Goal: Transaction & Acquisition: Purchase product/service

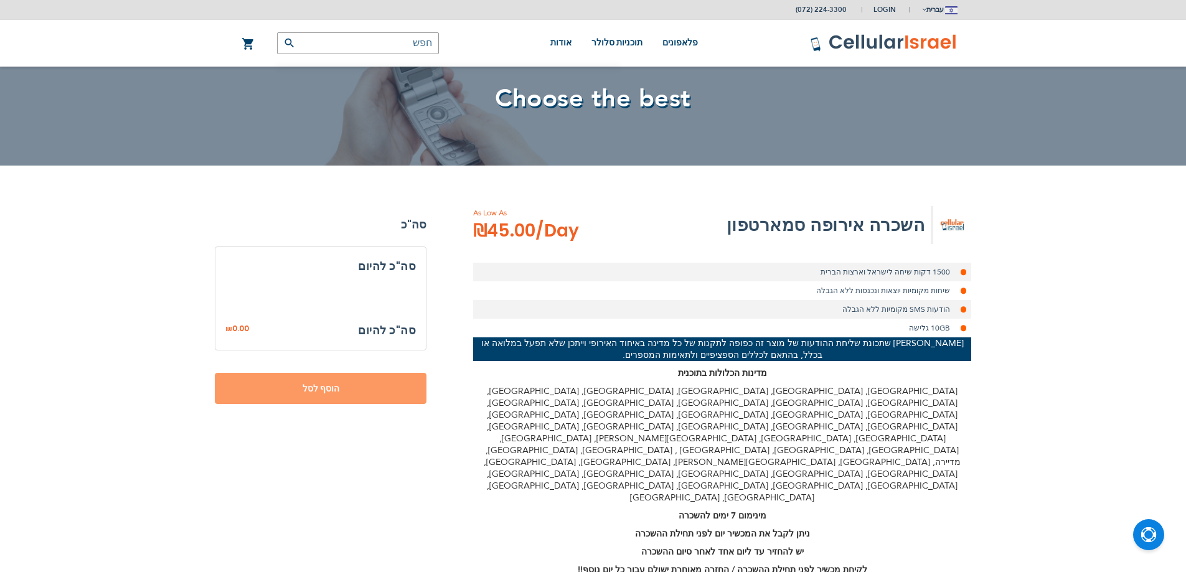
select select
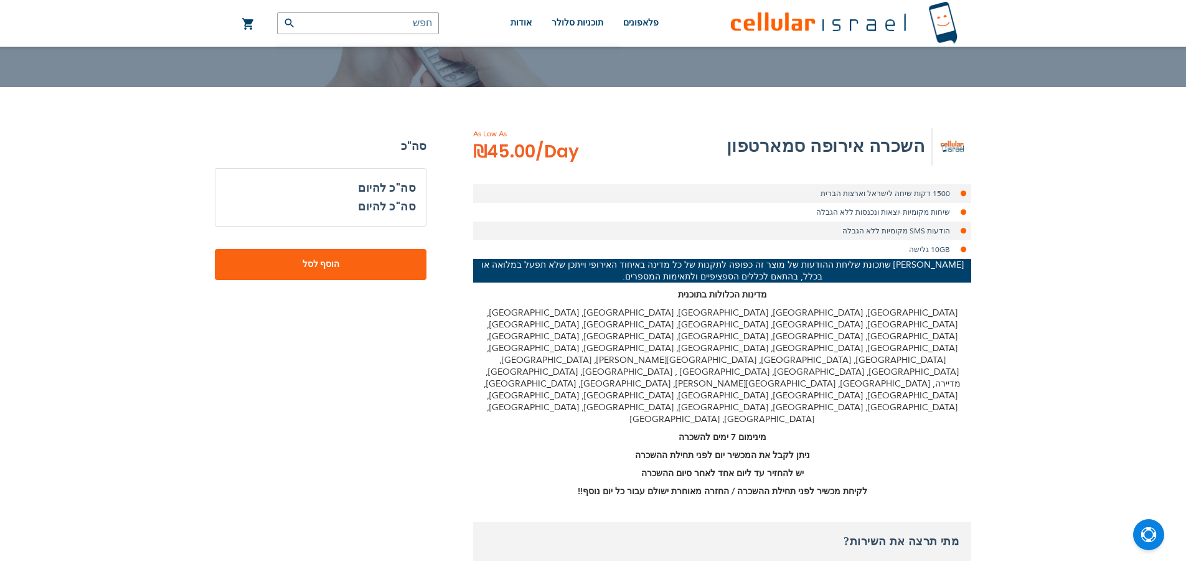
scroll to position [187, 0]
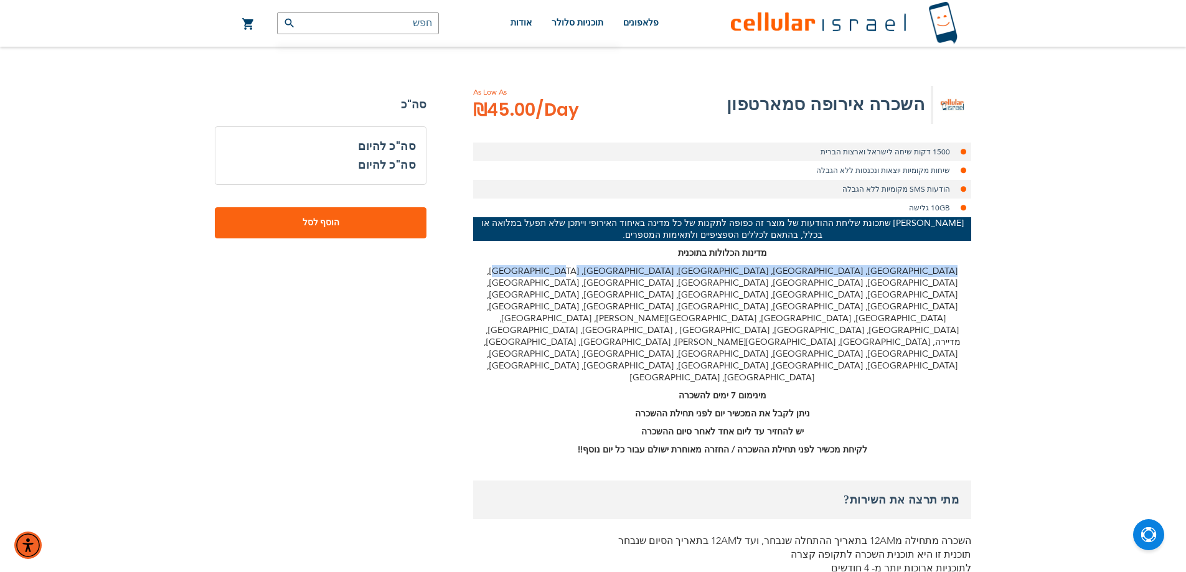
drag, startPoint x: 958, startPoint y: 268, endPoint x: 678, endPoint y: 274, distance: 280.8
click at [677, 274] on p "[GEOGRAPHIC_DATA], [GEOGRAPHIC_DATA], [GEOGRAPHIC_DATA], [GEOGRAPHIC_DATA], [GE…" at bounding box center [722, 324] width 498 height 118
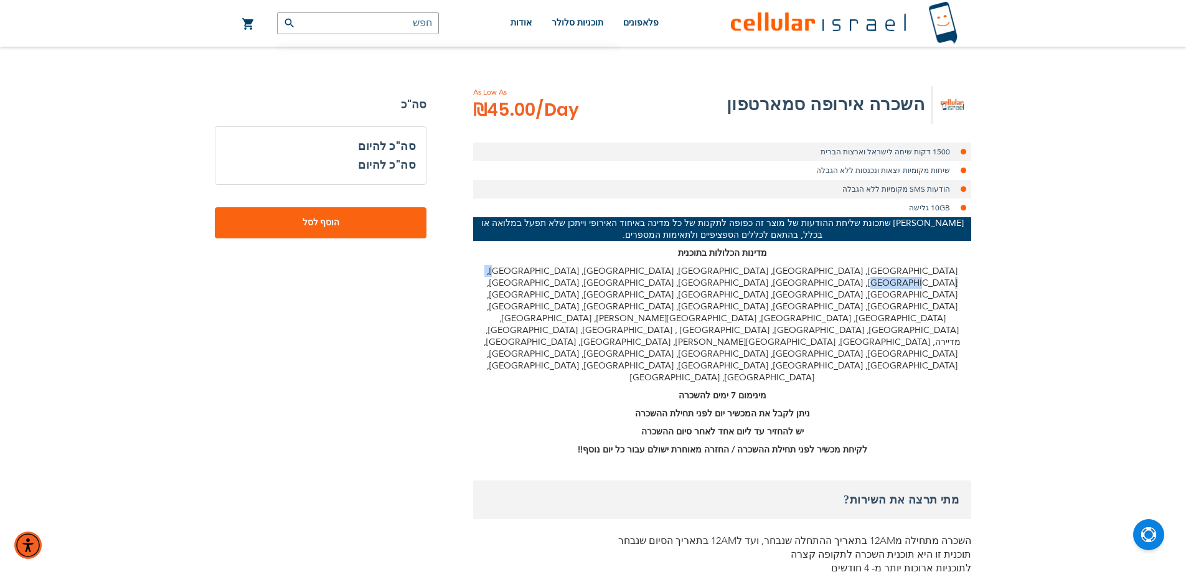
drag, startPoint x: 672, startPoint y: 271, endPoint x: 630, endPoint y: 263, distance: 42.0
click at [630, 263] on div "[PERSON_NAME] שתכונת שליחת ההודעות של מוצר זה כפופה לתקנות של כל מדינה באיחוד ה…" at bounding box center [722, 336] width 498 height 238
click at [674, 268] on p "[GEOGRAPHIC_DATA], [GEOGRAPHIC_DATA], [GEOGRAPHIC_DATA], [GEOGRAPHIC_DATA], [GE…" at bounding box center [722, 324] width 498 height 118
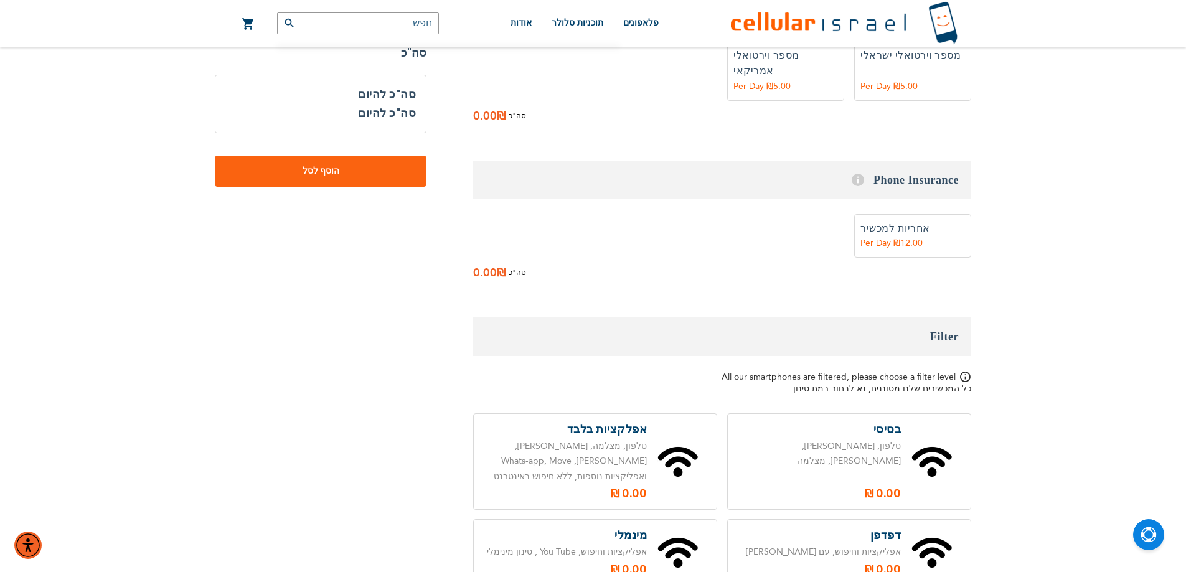
drag, startPoint x: 674, startPoint y: 268, endPoint x: 1105, endPoint y: 76, distance: 472.0
click at [1036, 0] on html "אנא המתן... The store will not work correctly in the case when cookies are disa…" at bounding box center [593, 95] width 1186 height 2017
